Goal: Find contact information

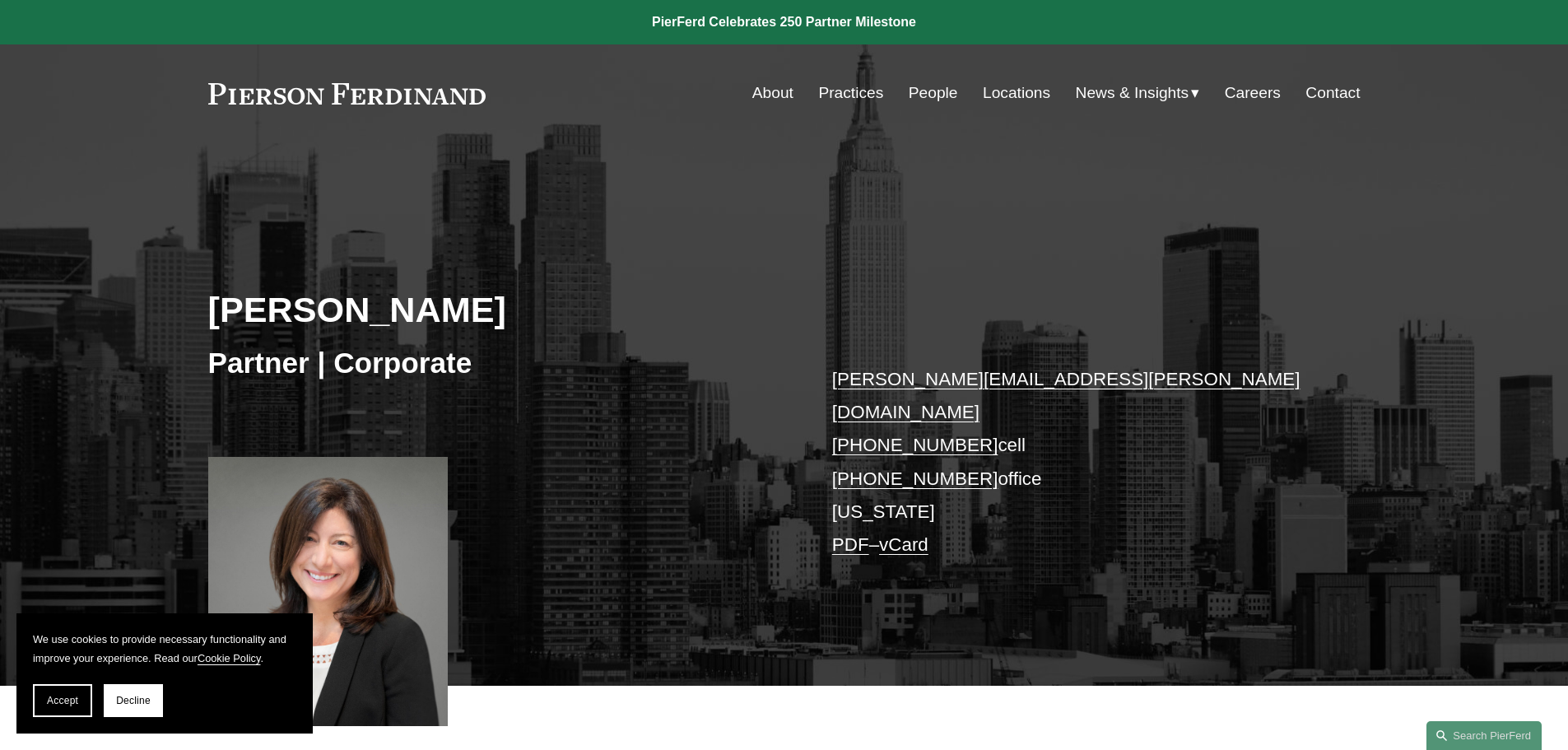
click at [912, 534] on link "vCard" at bounding box center [904, 544] width 49 height 21
click at [125, 707] on button "Decline" at bounding box center [133, 700] width 59 height 32
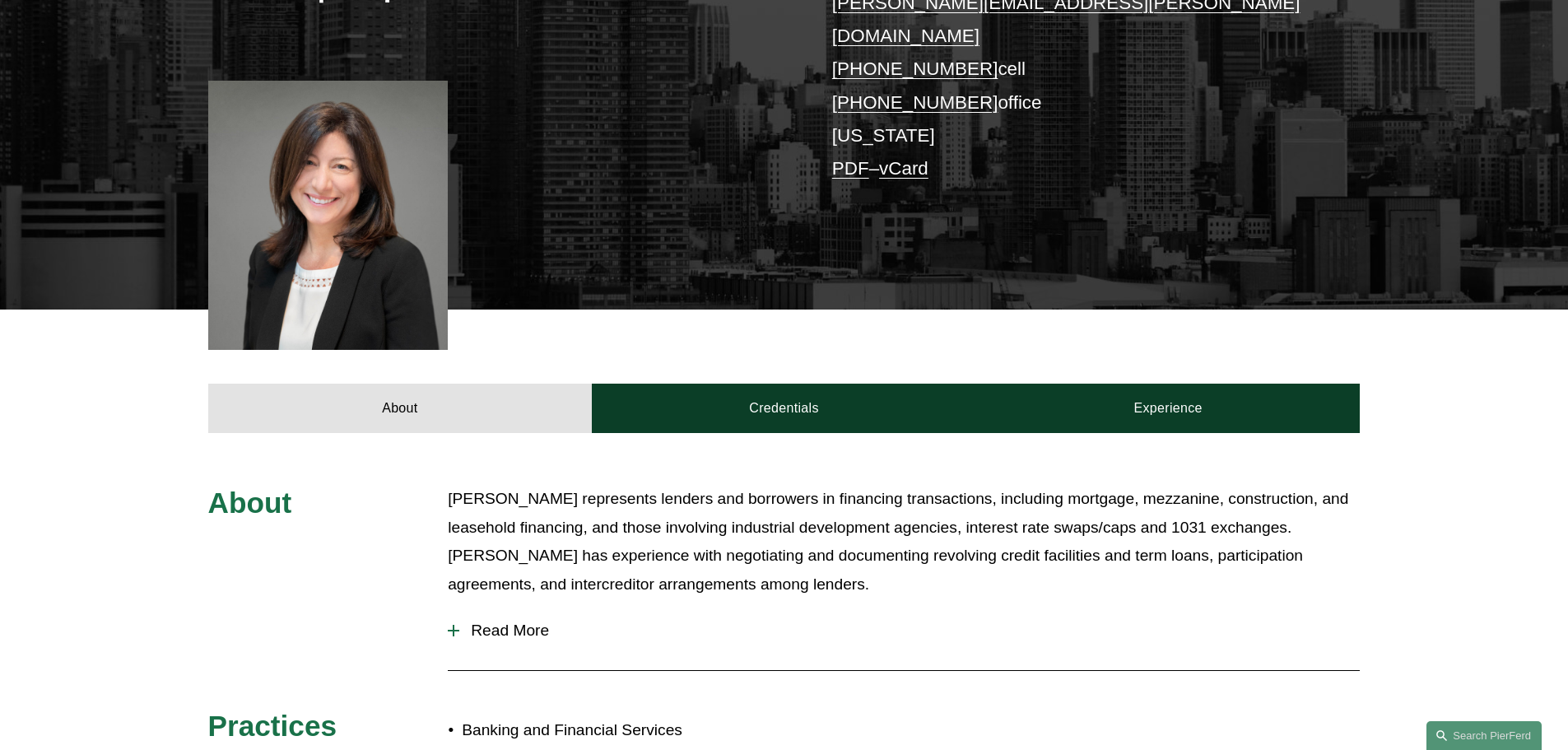
scroll to position [138, 0]
